Goal: Use online tool/utility: Utilize a website feature to perform a specific function

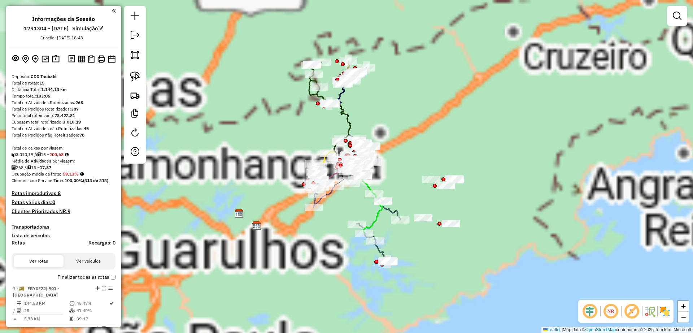
drag, startPoint x: 79, startPoint y: 57, endPoint x: 118, endPoint y: 18, distance: 55.2
click at [79, 58] on img at bounding box center [81, 59] width 7 height 7
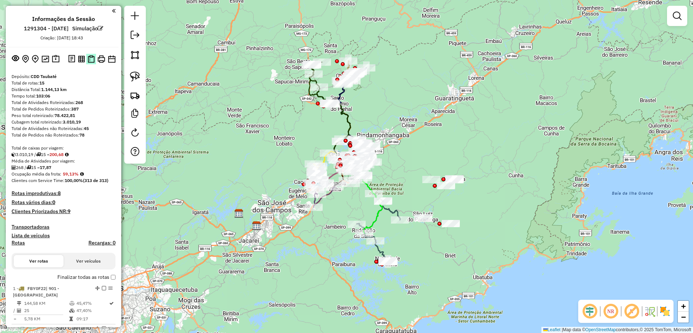
click at [91, 62] on img at bounding box center [91, 59] width 7 height 8
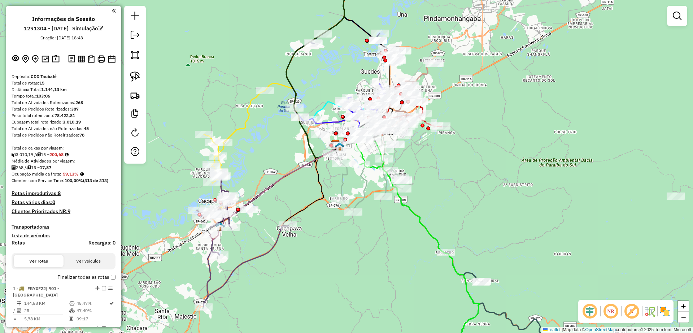
click at [238, 129] on icon at bounding box center [234, 152] width 61 height 123
click at [239, 130] on icon at bounding box center [233, 152] width 61 height 123
select select "**********"
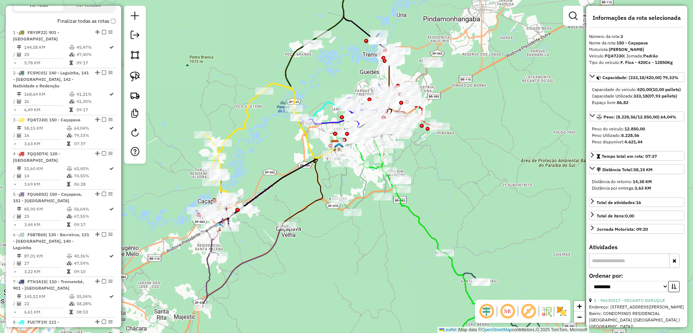
scroll to position [365, 0]
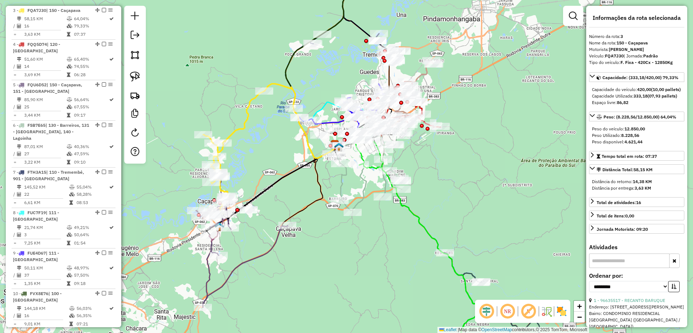
click at [247, 150] on div "Janela de atendimento Grade de atendimento Capacidade Transportadoras Veículos …" at bounding box center [346, 166] width 693 height 333
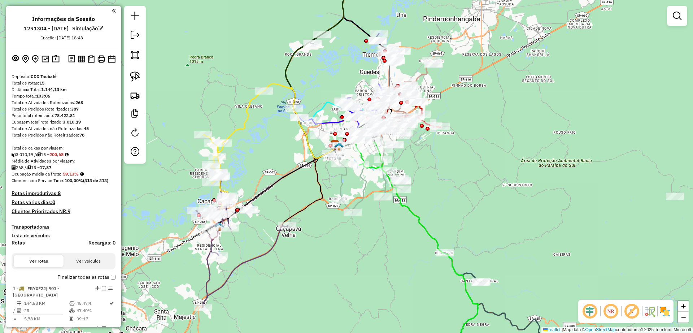
scroll to position [226, 0]
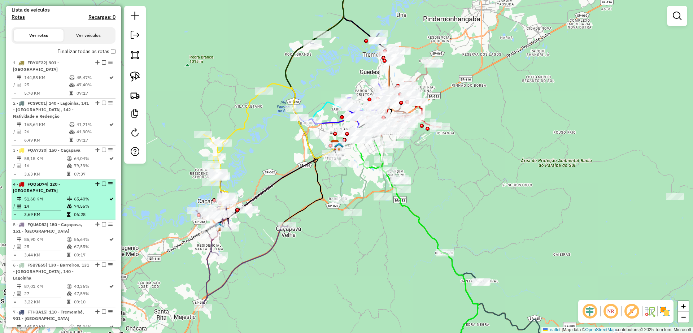
click at [52, 202] on td "51,60 KM" at bounding box center [45, 198] width 43 height 7
select select "**********"
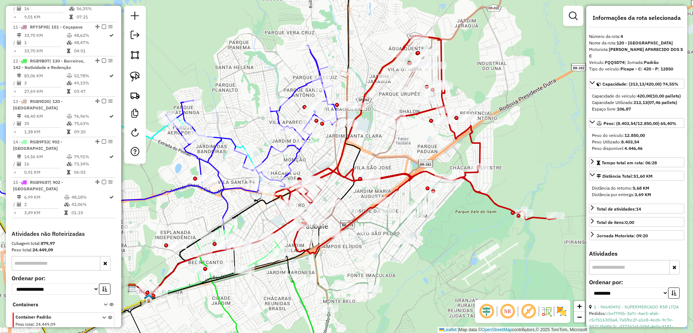
scroll to position [677, 0]
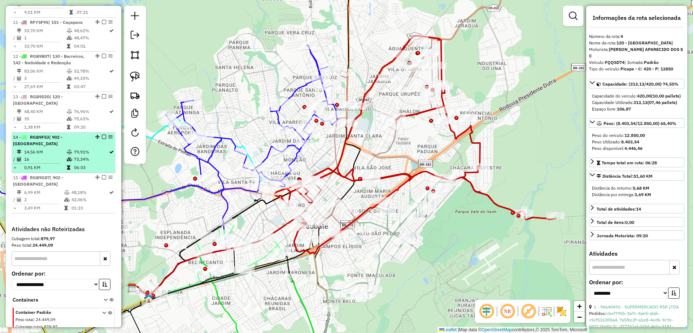
click at [67, 157] on icon at bounding box center [69, 159] width 5 height 4
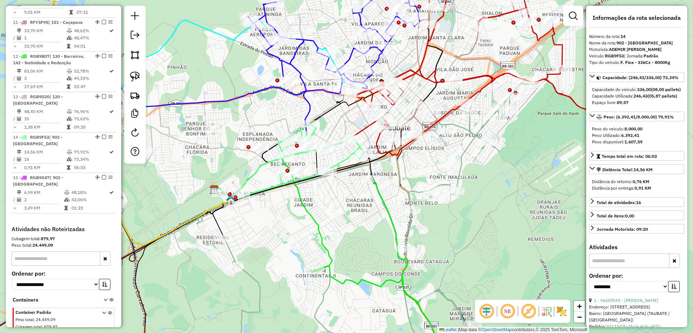
drag, startPoint x: 285, startPoint y: 208, endPoint x: 247, endPoint y: 200, distance: 38.0
click at [284, 208] on div "Janela de atendimento Grade de atendimento Capacidade Transportadoras Veículos …" at bounding box center [346, 166] width 693 height 333
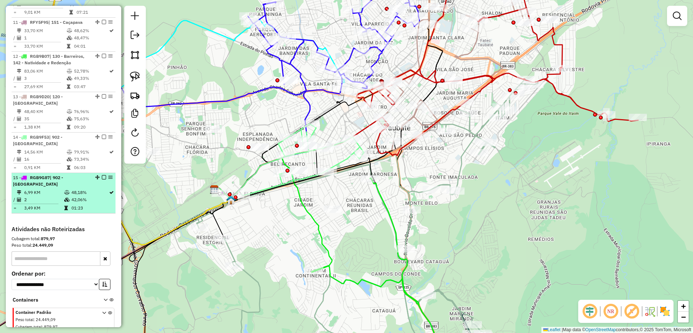
click at [77, 180] on div "15 - RGB9G87 | 902 - [GEOGRAPHIC_DATA]" at bounding box center [51, 180] width 77 height 13
select select "**********"
